Goal: Task Accomplishment & Management: Complete application form

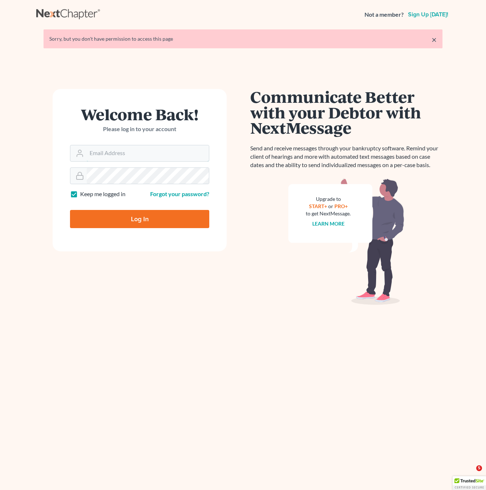
type input "[EMAIL_ADDRESS][DOMAIN_NAME]"
click at [196, 226] on input "Log In" at bounding box center [139, 219] width 139 height 18
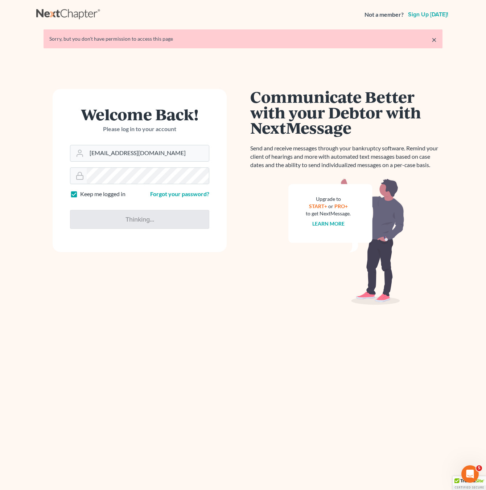
type input "Thinking..."
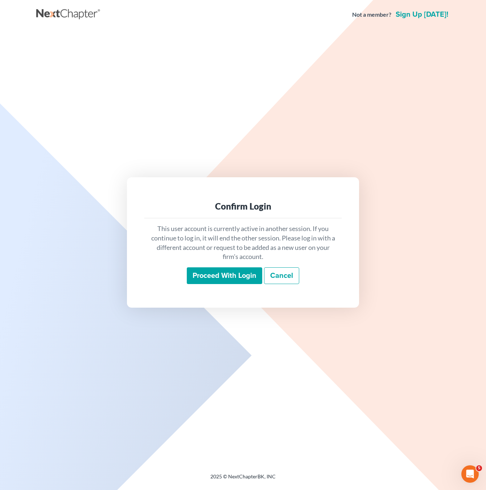
click at [206, 279] on input "Proceed with login" at bounding box center [224, 275] width 75 height 17
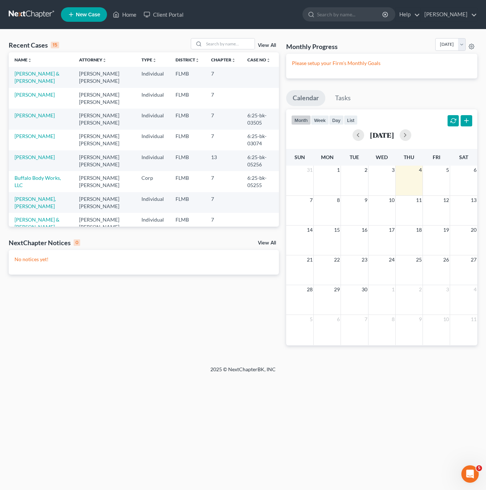
click at [78, 17] on span "New Case" at bounding box center [88, 14] width 24 height 5
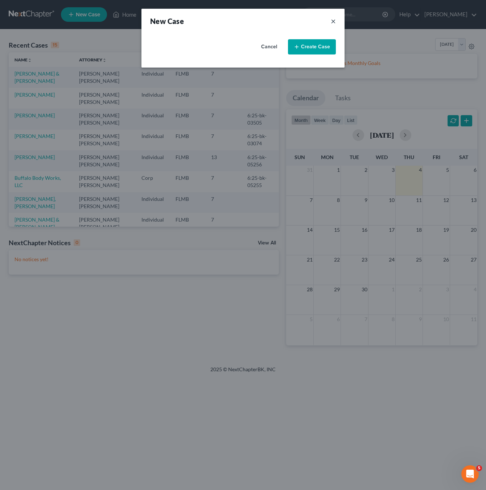
select select "15"
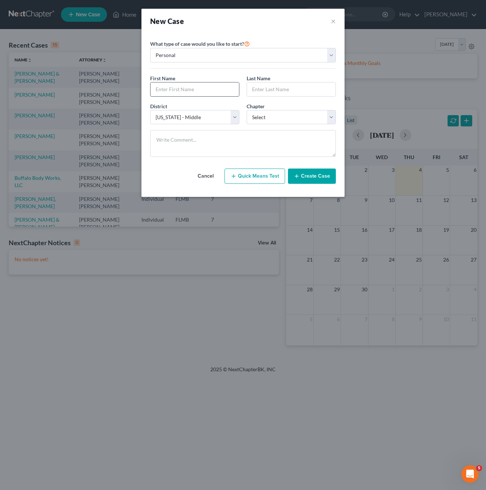
click at [166, 90] on input "text" at bounding box center [195, 89] width 89 height 14
click at [161, 56] on select "Personal Business" at bounding box center [243, 55] width 186 height 15
select select "1"
click at [150, 48] on select "Personal Business" at bounding box center [243, 55] width 186 height 15
click at [161, 84] on input "text" at bounding box center [243, 89] width 185 height 14
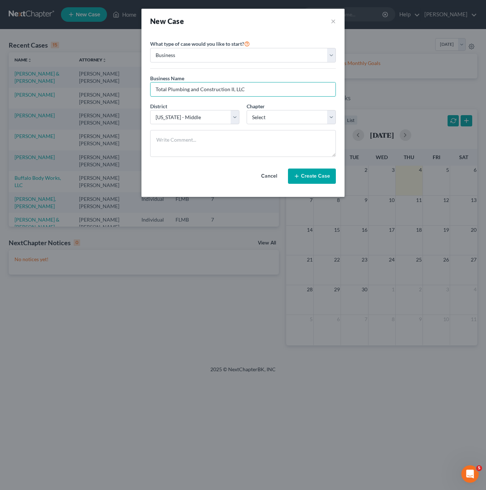
type input "Total Plumbing and Construction II, LLC"
click at [294, 114] on select "Select 7 11 12" at bounding box center [291, 117] width 89 height 15
select select "0"
click at [247, 110] on select "Select 7 11 12" at bounding box center [291, 117] width 89 height 15
click at [307, 179] on button "Create Case" at bounding box center [312, 175] width 48 height 15
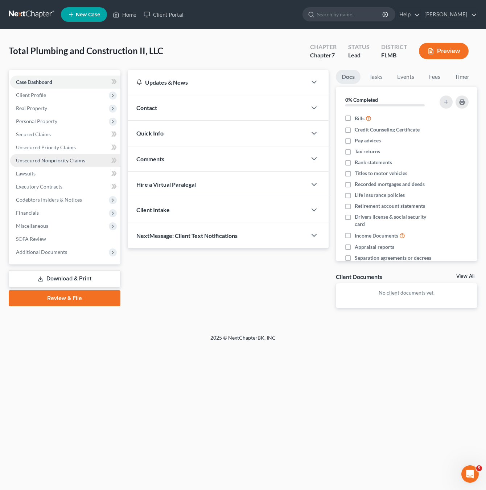
click at [38, 161] on span "Unsecured Nonpriority Claims" at bounding box center [50, 160] width 69 height 6
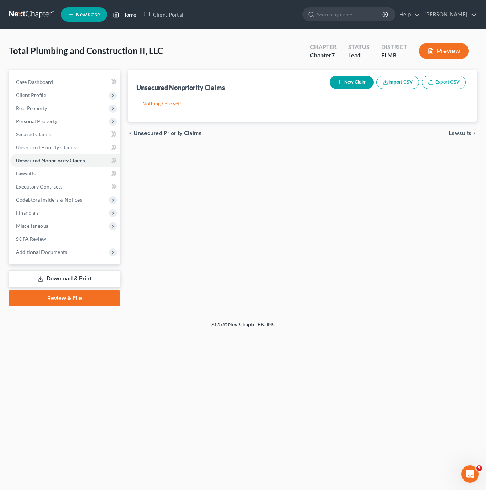
click at [126, 14] on link "Home" at bounding box center [124, 14] width 31 height 13
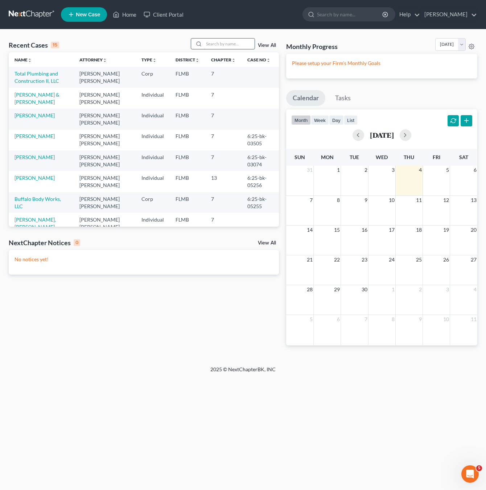
click at [214, 45] on input "search" at bounding box center [229, 43] width 51 height 11
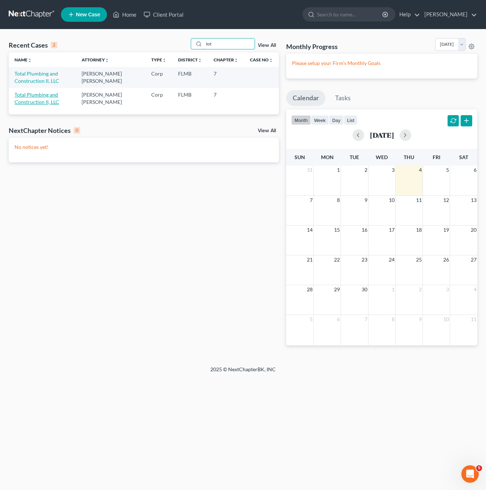
type input "tot"
click at [53, 93] on link "Total Plumbing and Construction II, LLC" at bounding box center [37, 97] width 45 height 13
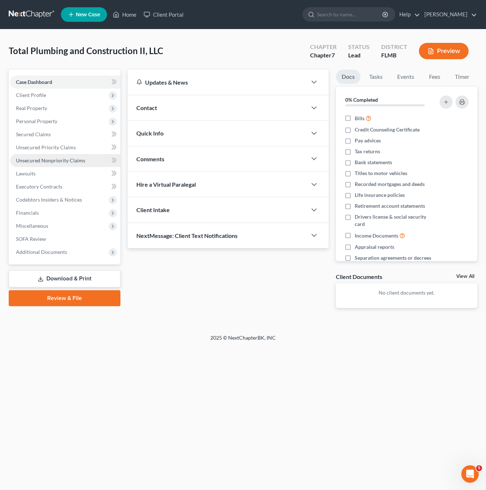
click at [54, 162] on span "Unsecured Nonpriority Claims" at bounding box center [50, 160] width 69 height 6
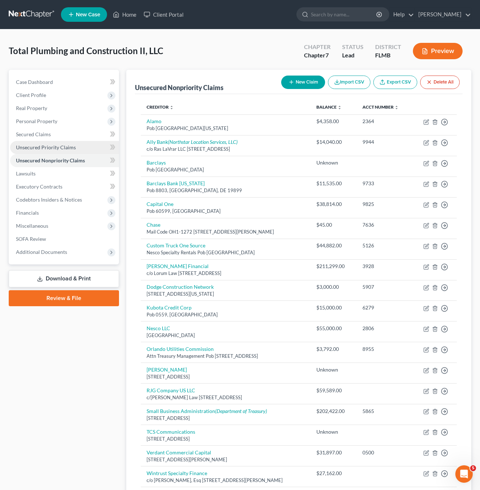
click at [50, 145] on span "Unsecured Priority Claims" at bounding box center [46, 147] width 60 height 6
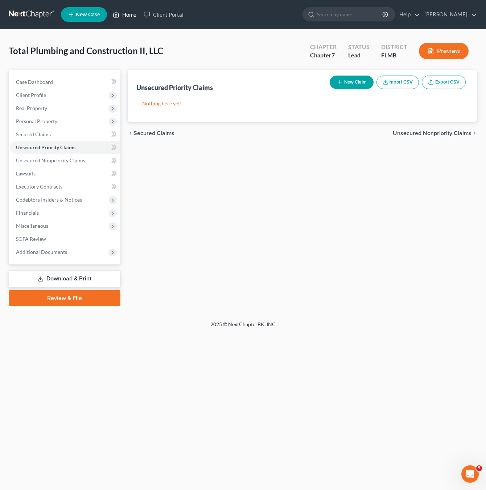
click at [126, 15] on link "Home" at bounding box center [124, 14] width 31 height 13
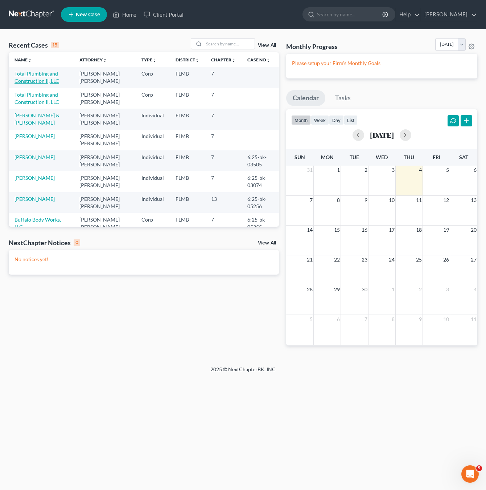
click at [29, 76] on link "Total Plumbing and Construction II, LLC" at bounding box center [37, 76] width 45 height 13
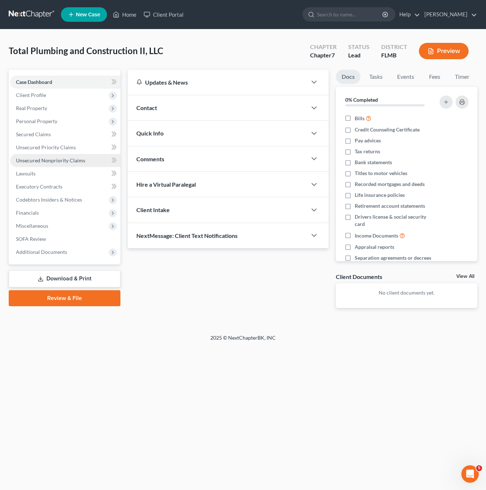
click at [66, 161] on span "Unsecured Nonpriority Claims" at bounding box center [50, 160] width 69 height 6
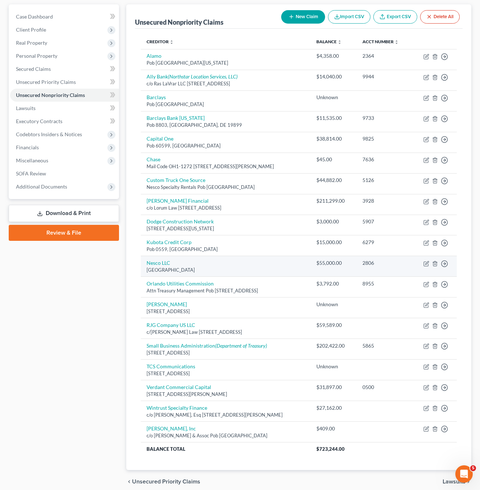
scroll to position [24, 0]
